Goal: Task Accomplishment & Management: Manage account settings

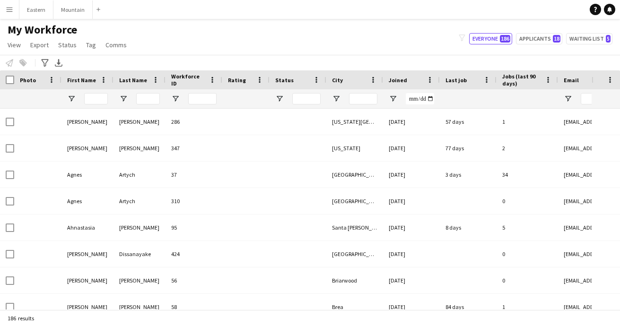
type input "**********"
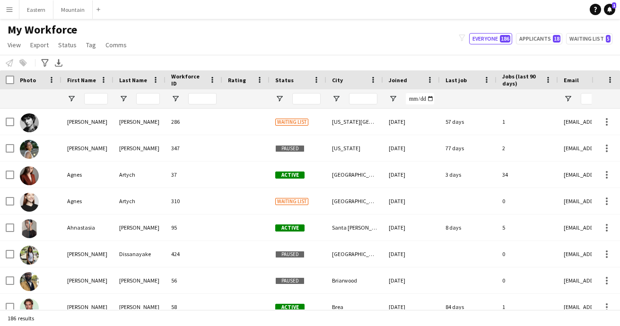
click at [14, 9] on button "Menu" at bounding box center [9, 9] width 19 height 19
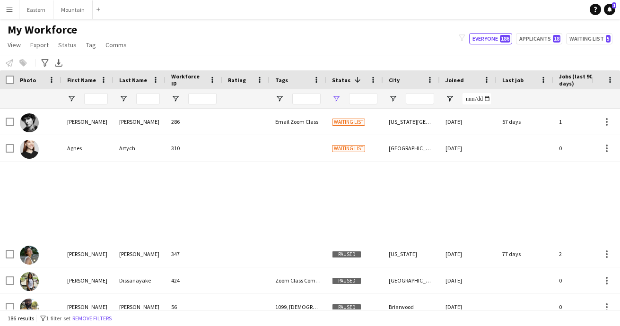
type input "**********"
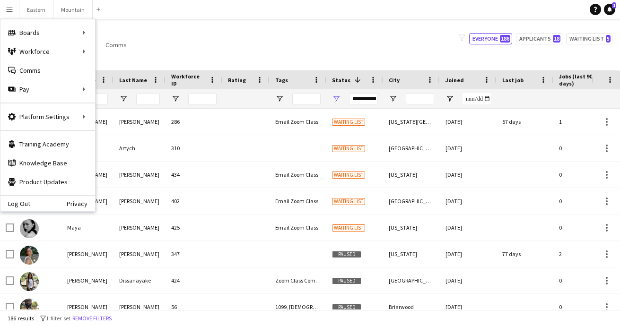
click at [182, 38] on div "My Workforce View Views Default view New view Update view Delete view Edit name…" at bounding box center [310, 39] width 620 height 32
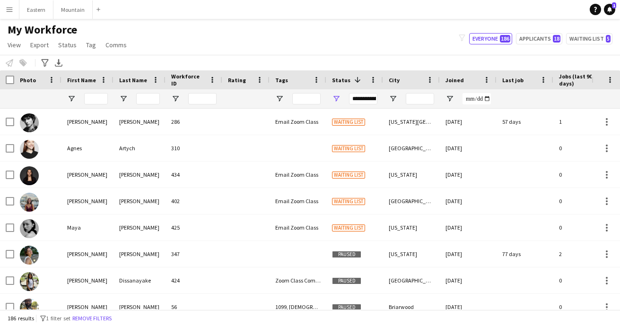
click at [12, 9] on app-icon "Menu" at bounding box center [10, 10] width 8 height 8
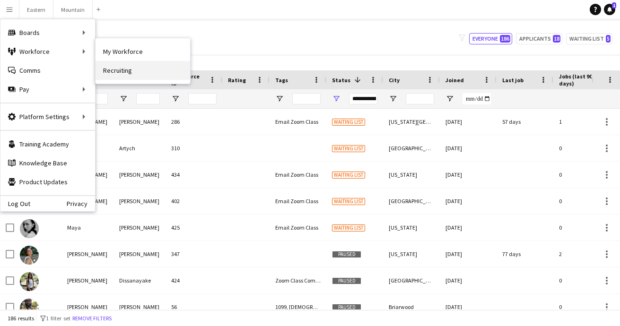
click at [134, 70] on link "Recruiting" at bounding box center [142, 70] width 95 height 19
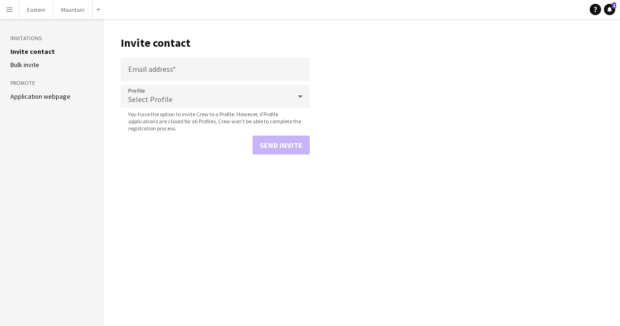
drag, startPoint x: 44, startPoint y: 95, endPoint x: 232, endPoint y: 118, distance: 188.5
click at [44, 95] on link "Application webpage" at bounding box center [40, 96] width 60 height 9
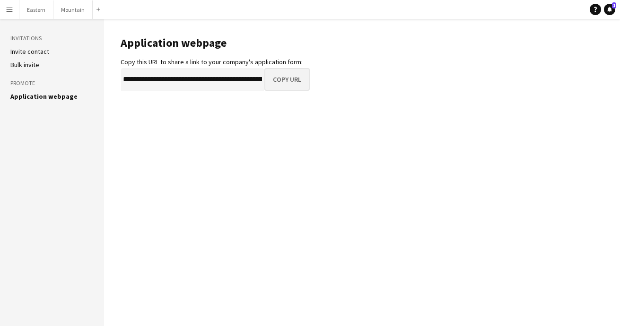
click at [292, 76] on button "Copy URL" at bounding box center [286, 79] width 45 height 23
click at [14, 8] on button "Menu" at bounding box center [9, 9] width 19 height 19
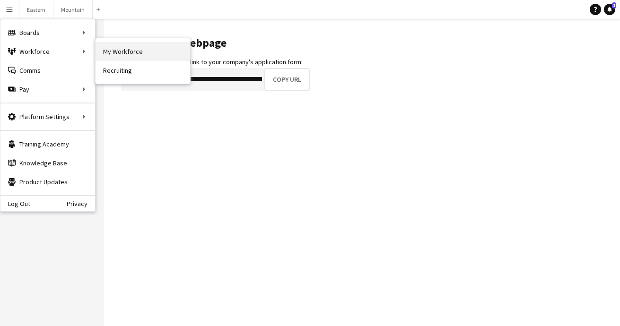
click at [139, 58] on link "My Workforce" at bounding box center [142, 51] width 95 height 19
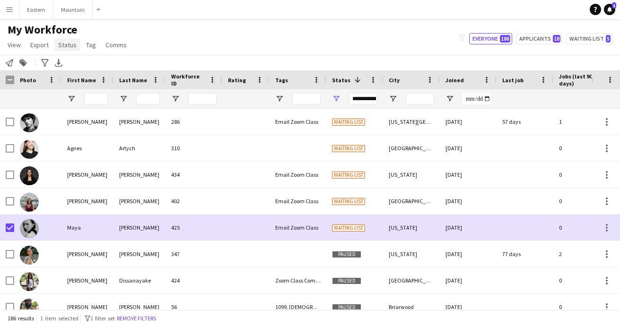
click at [71, 46] on span "Status" at bounding box center [67, 45] width 18 height 9
click at [72, 64] on span "Edit" at bounding box center [67, 65] width 11 height 9
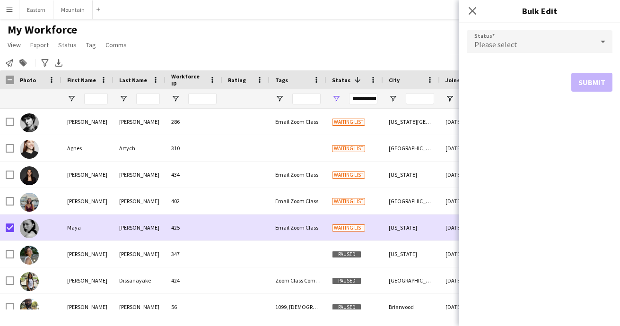
click at [507, 43] on span "Please select" at bounding box center [495, 44] width 43 height 9
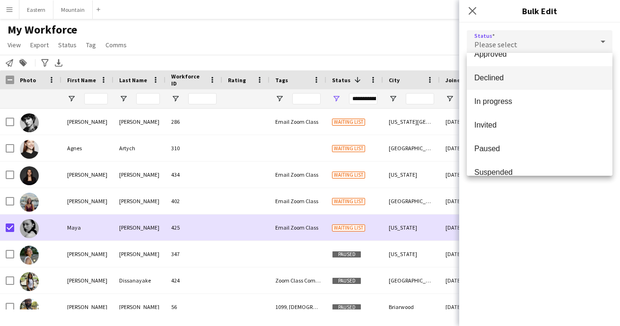
scroll to position [66, 0]
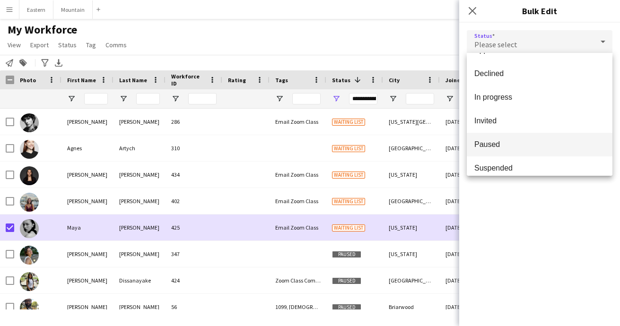
click at [490, 149] on mat-option "Paused" at bounding box center [540, 145] width 146 height 24
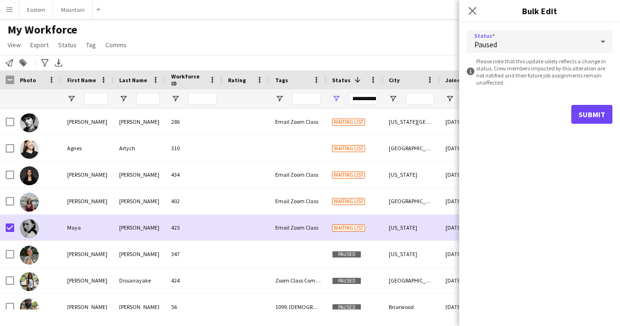
click at [587, 116] on button "Submit" at bounding box center [591, 114] width 41 height 19
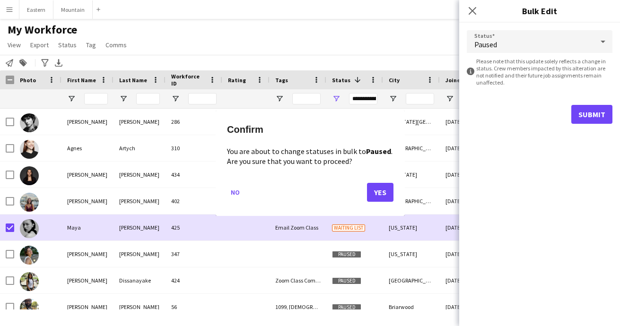
click at [385, 187] on button "Yes" at bounding box center [380, 191] width 26 height 19
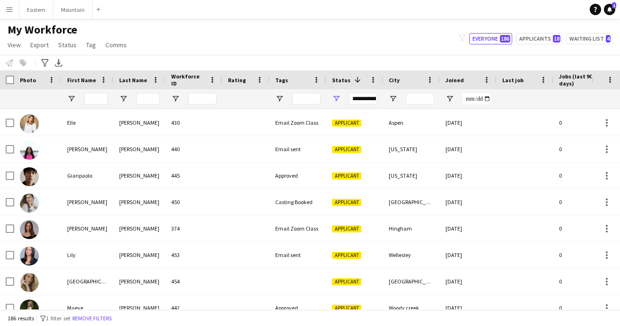
scroll to position [1427, 0]
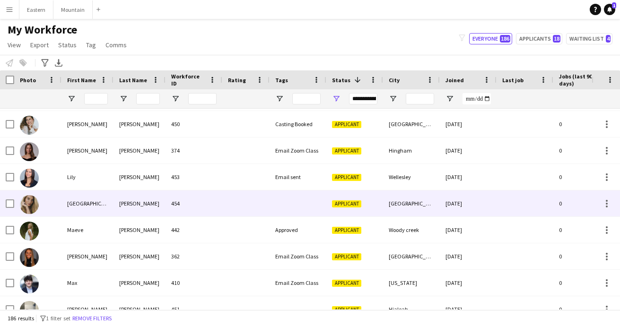
click at [109, 202] on div "[GEOGRAPHIC_DATA]" at bounding box center [87, 204] width 52 height 26
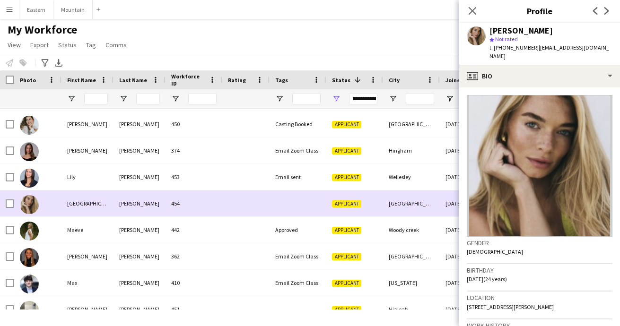
scroll to position [1480, 0]
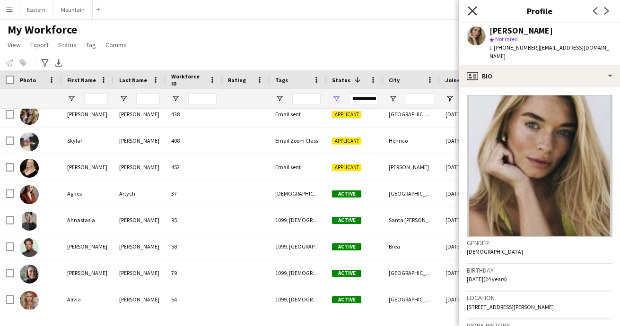
click at [477, 11] on icon "Close pop-in" at bounding box center [472, 10] width 9 height 9
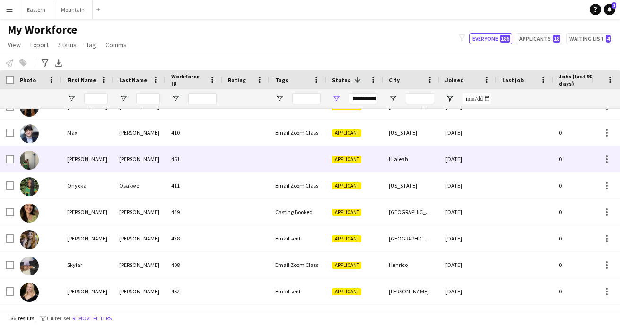
scroll to position [1391, 0]
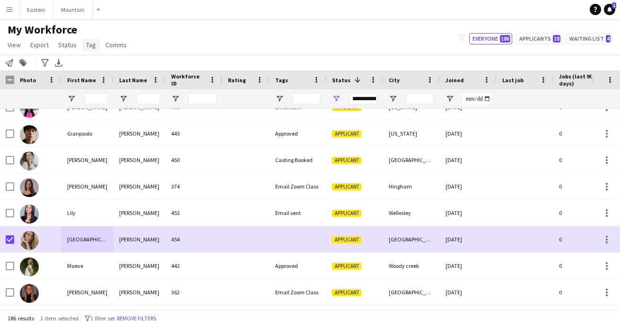
click at [88, 42] on span "Tag" at bounding box center [91, 45] width 10 height 9
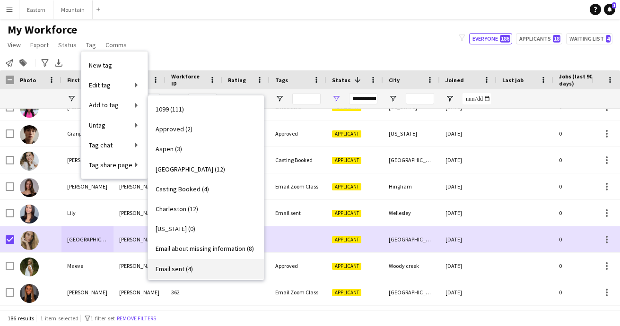
click at [185, 266] on span "Email sent (4)" at bounding box center [174, 269] width 37 height 9
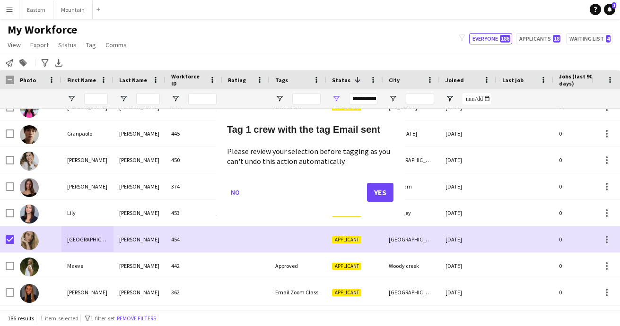
click at [376, 191] on button "Yes" at bounding box center [380, 191] width 26 height 19
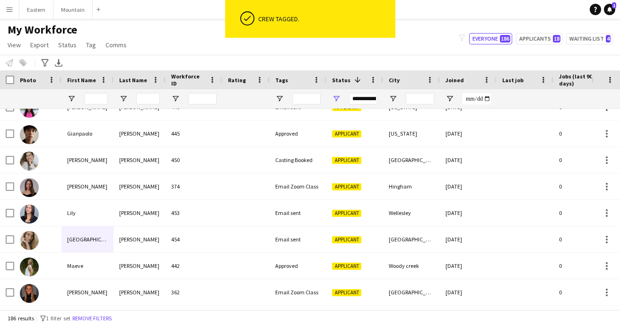
scroll to position [1248, 0]
